Goal: Task Accomplishment & Management: Manage account settings

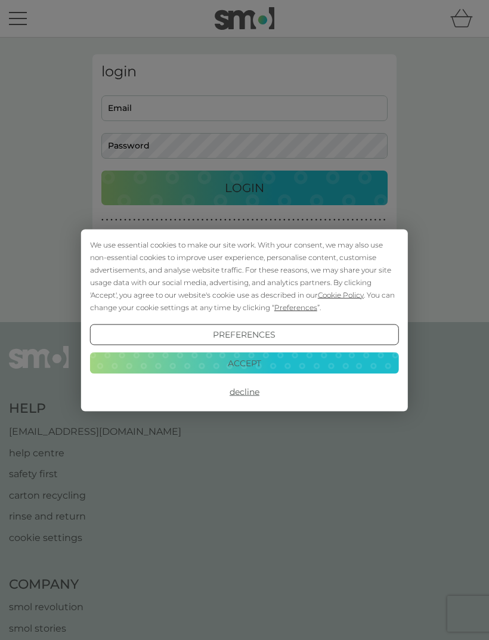
click at [267, 363] on button "Accept" at bounding box center [244, 362] width 309 height 21
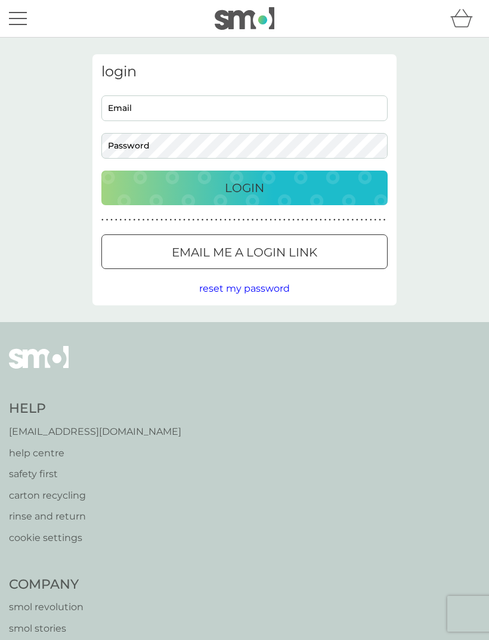
click at [330, 110] on input "Email" at bounding box center [244, 108] width 286 height 26
type input "[EMAIL_ADDRESS][DOMAIN_NAME]"
click at [245, 187] on button "Login" at bounding box center [244, 188] width 286 height 35
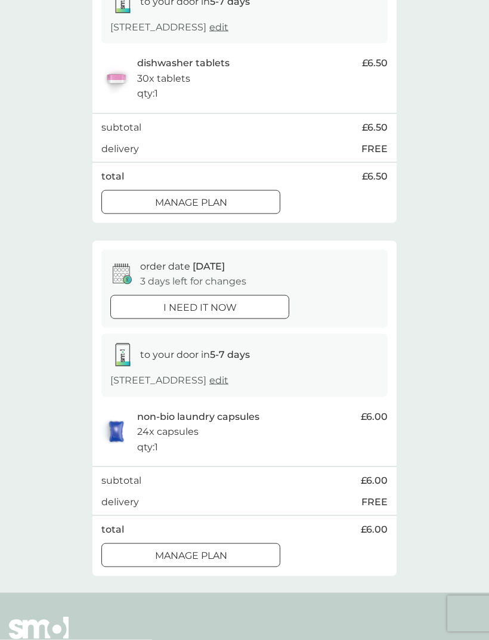
scroll to position [224, 0]
click at [185, 549] on div at bounding box center [190, 555] width 43 height 13
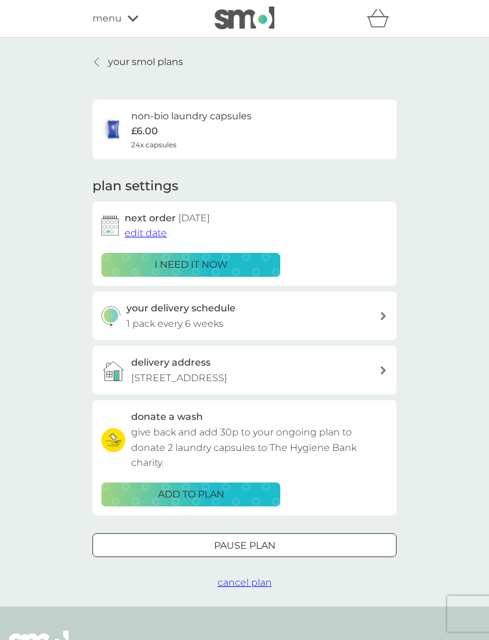
click at [240, 539] on div at bounding box center [244, 545] width 43 height 13
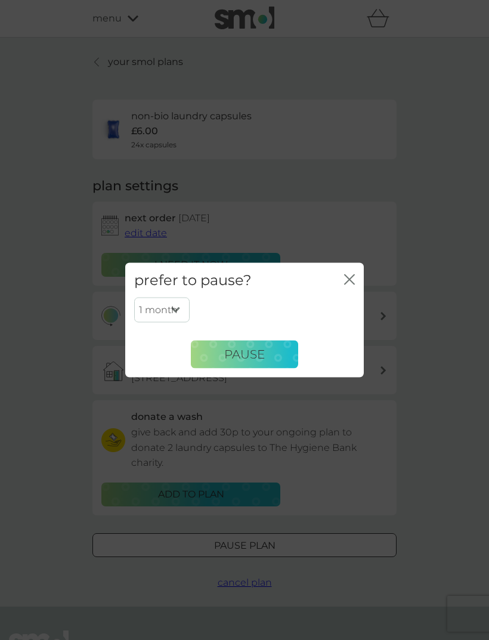
click at [180, 323] on select "1 month 2 months 3 months 4 months 5 months 6 months" at bounding box center [161, 310] width 55 height 25
select select "6"
click at [248, 361] on span "Pause" at bounding box center [244, 354] width 41 height 14
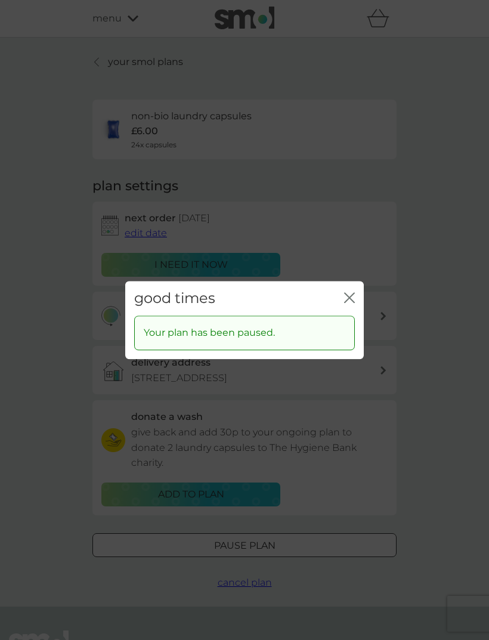
click at [354, 303] on icon "close" at bounding box center [349, 297] width 11 height 11
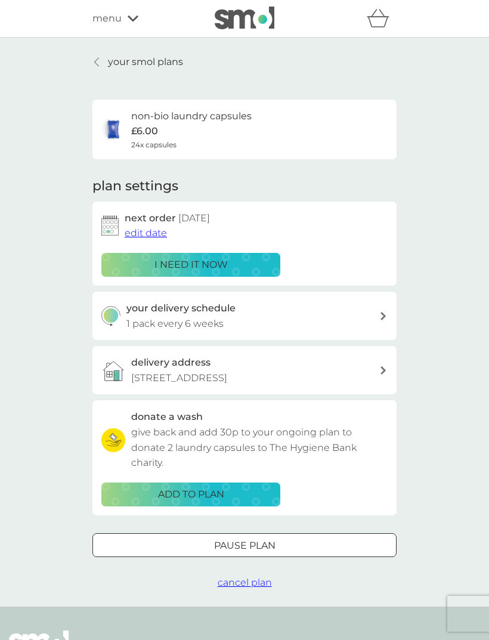
click at [125, 18] on div "menu" at bounding box center [142, 19] width 101 height 16
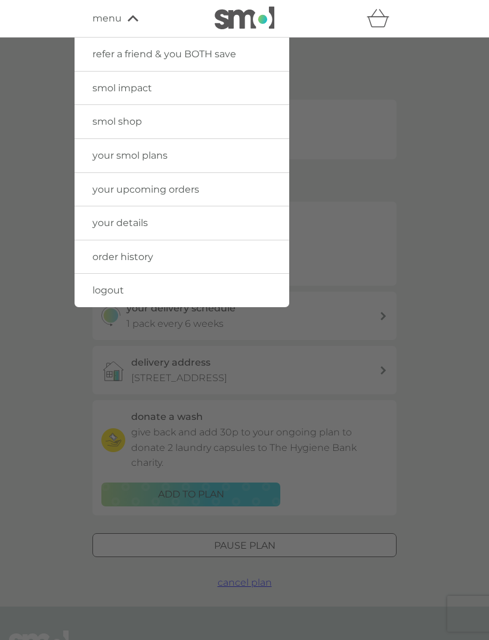
click at [141, 290] on link "logout" at bounding box center [182, 290] width 215 height 33
